Goal: Entertainment & Leisure: Consume media (video, audio)

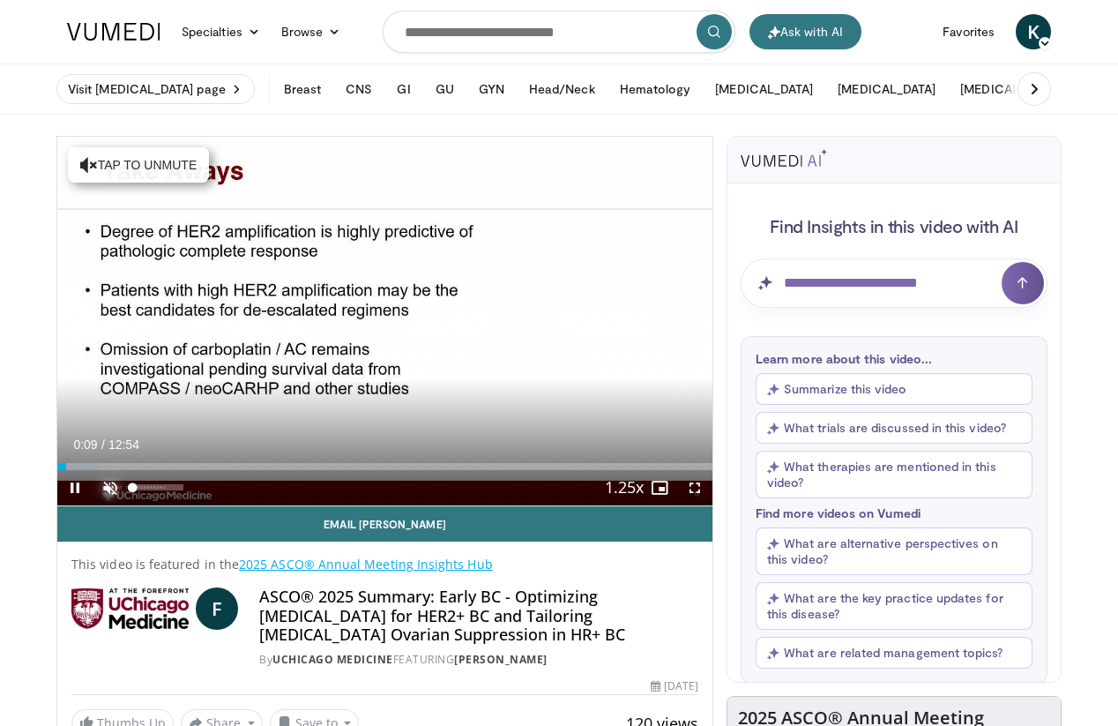
click at [117, 491] on span "Video Player" at bounding box center [110, 487] width 35 height 35
